Goal: Task Accomplishment & Management: Use online tool/utility

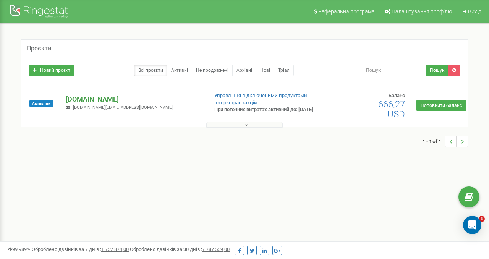
click at [88, 103] on p "[DOMAIN_NAME]" at bounding box center [134, 99] width 136 height 10
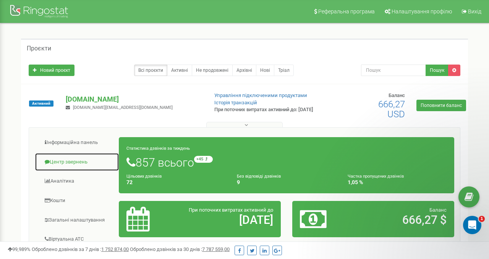
click at [79, 161] on link "Центр звернень" at bounding box center [77, 162] width 84 height 19
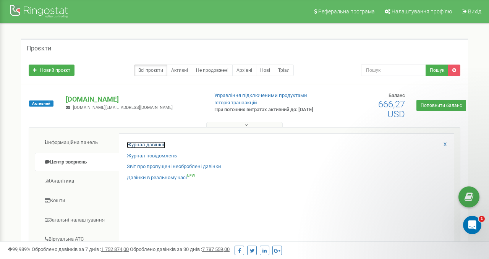
click at [154, 147] on link "Журнал дзвінків" at bounding box center [146, 144] width 39 height 7
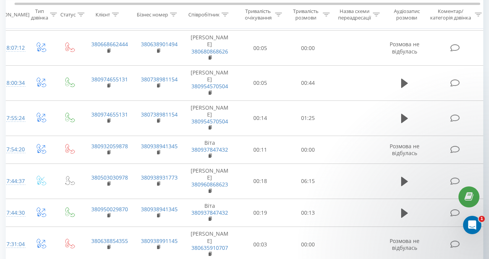
scroll to position [240, 0]
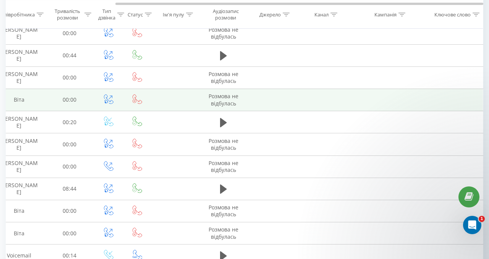
drag, startPoint x: 437, startPoint y: 99, endPoint x: 270, endPoint y: 103, distance: 167.5
click at [270, 103] on tr "16:59:12 00:08 380503583089 Віта 00:00 Розмова не відбулась" at bounding box center [173, 100] width 619 height 22
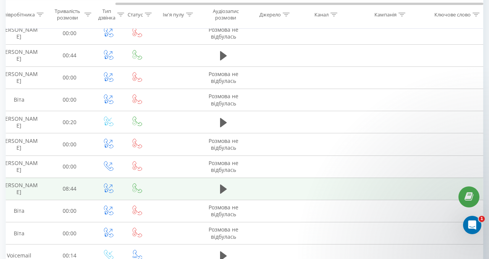
click at [402, 182] on td at bounding box center [388, 189] width 76 height 22
click at [219, 188] on button at bounding box center [223, 188] width 11 height 11
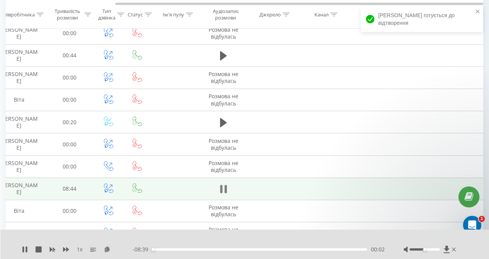
click at [225, 190] on icon at bounding box center [225, 189] width 2 height 8
click at [448, 248] on icon at bounding box center [447, 249] width 6 height 7
click at [448, 251] on icon at bounding box center [447, 250] width 6 height 8
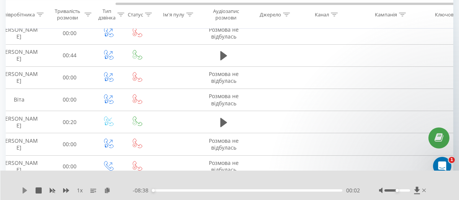
click at [24, 189] on icon at bounding box center [25, 191] width 5 height 6
click at [66, 190] on icon at bounding box center [66, 191] width 6 height 6
click at [398, 190] on div "Accessibility label" at bounding box center [396, 190] width 3 height 3
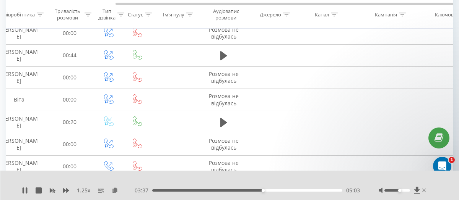
click at [399, 190] on div at bounding box center [397, 191] width 26 height 2
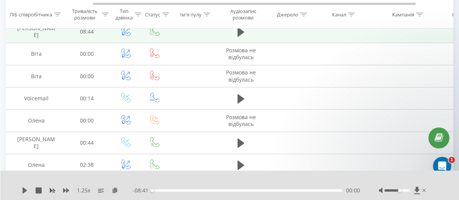
scroll to position [276, 0]
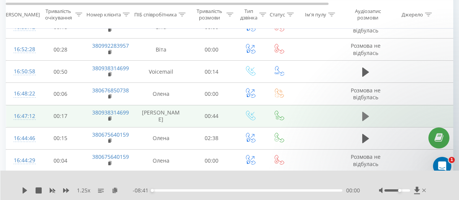
click at [361, 116] on button at bounding box center [365, 116] width 11 height 11
click at [159, 191] on div "00:09" at bounding box center [247, 191] width 190 height 2
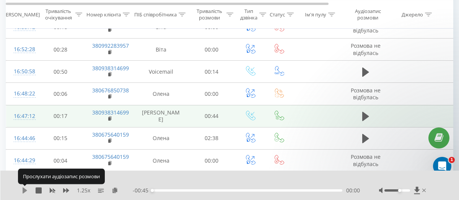
click at [25, 190] on icon at bounding box center [25, 191] width 5 height 6
